Goal: Register for event/course

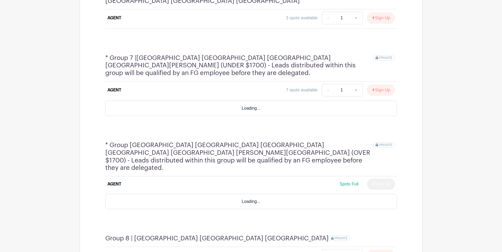
scroll to position [741, 0]
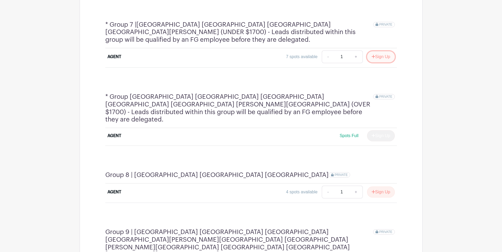
click at [378, 51] on button "Sign Up" at bounding box center [381, 56] width 28 height 11
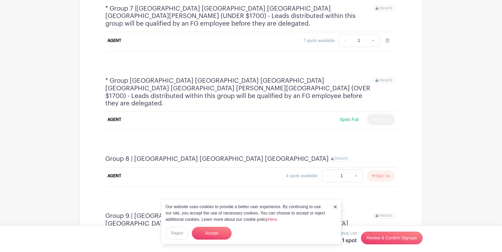
scroll to position [794, 0]
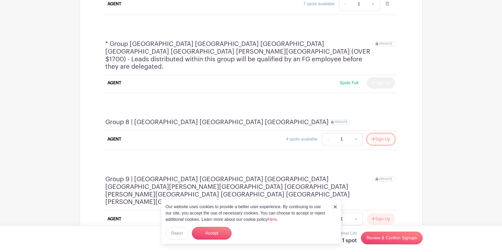
click at [389, 134] on button "Sign Up" at bounding box center [381, 139] width 28 height 11
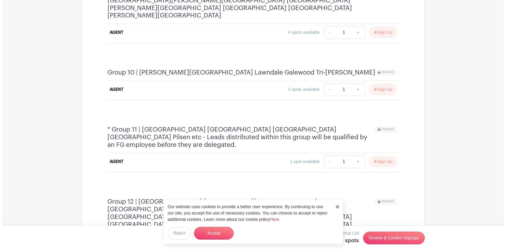
scroll to position [1006, 0]
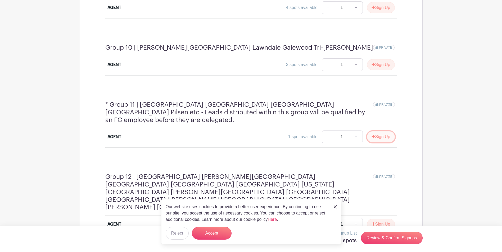
click at [380, 132] on button "Sign Up" at bounding box center [381, 137] width 28 height 11
click at [376, 241] on link "Review & Confirm Signups" at bounding box center [391, 238] width 61 height 13
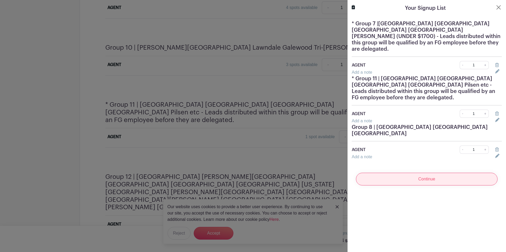
click at [402, 173] on input "Continue" at bounding box center [427, 179] width 142 height 13
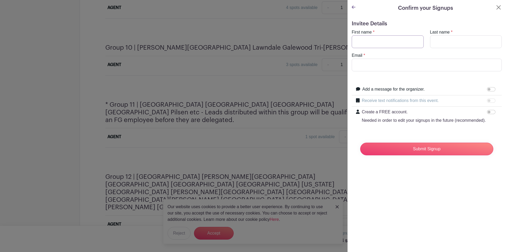
click at [365, 42] on input "First name" at bounding box center [388, 41] width 72 height 13
type input "[PERSON_NAME]"
type input "[EMAIL_ADDRESS][DOMAIN_NAME]"
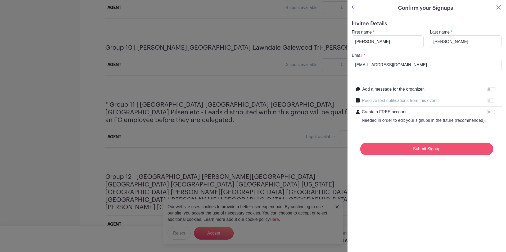
click at [403, 153] on input "Submit Signup" at bounding box center [426, 149] width 133 height 13
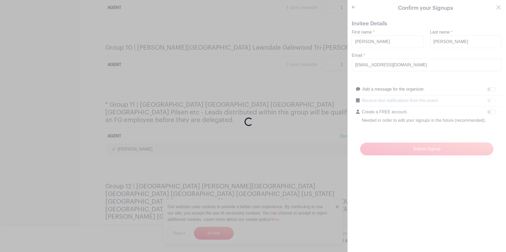
scroll to position [1028, 0]
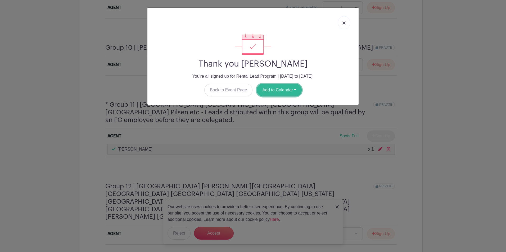
click at [264, 90] on button "Add to Calendar" at bounding box center [279, 90] width 45 height 13
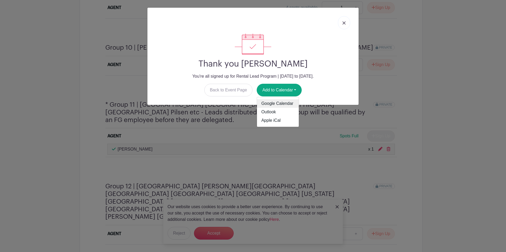
click at [272, 104] on link "Google Calendar" at bounding box center [278, 104] width 42 height 8
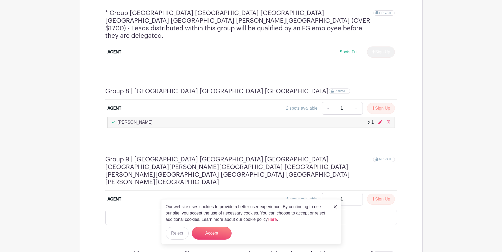
scroll to position [844, 0]
click at [201, 234] on button "Accept" at bounding box center [212, 233] width 40 height 13
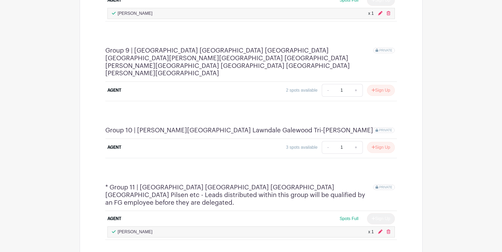
scroll to position [947, 0]
